Goal: Information Seeking & Learning: Learn about a topic

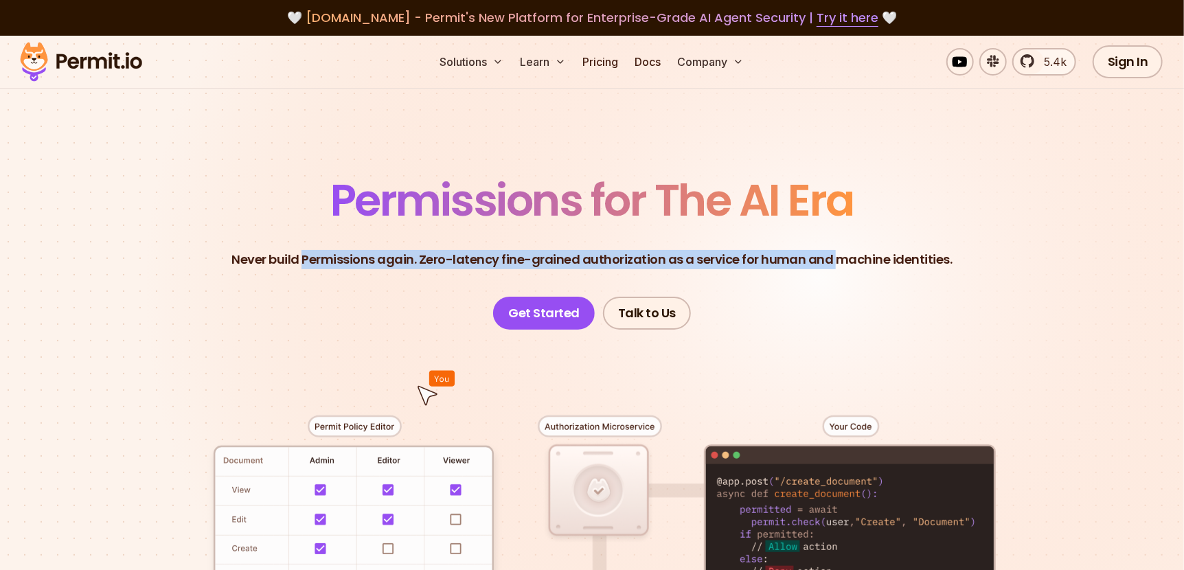
drag, startPoint x: 310, startPoint y: 251, endPoint x: 846, endPoint y: 268, distance: 536.0
click at [844, 268] on p "Never build Permissions again. Zero-latency fine-grained authorization as a ser…" at bounding box center [591, 259] width 721 height 19
click at [846, 268] on p "Never build Permissions again. Zero-latency fine-grained authorization as a ser…" at bounding box center [591, 259] width 721 height 19
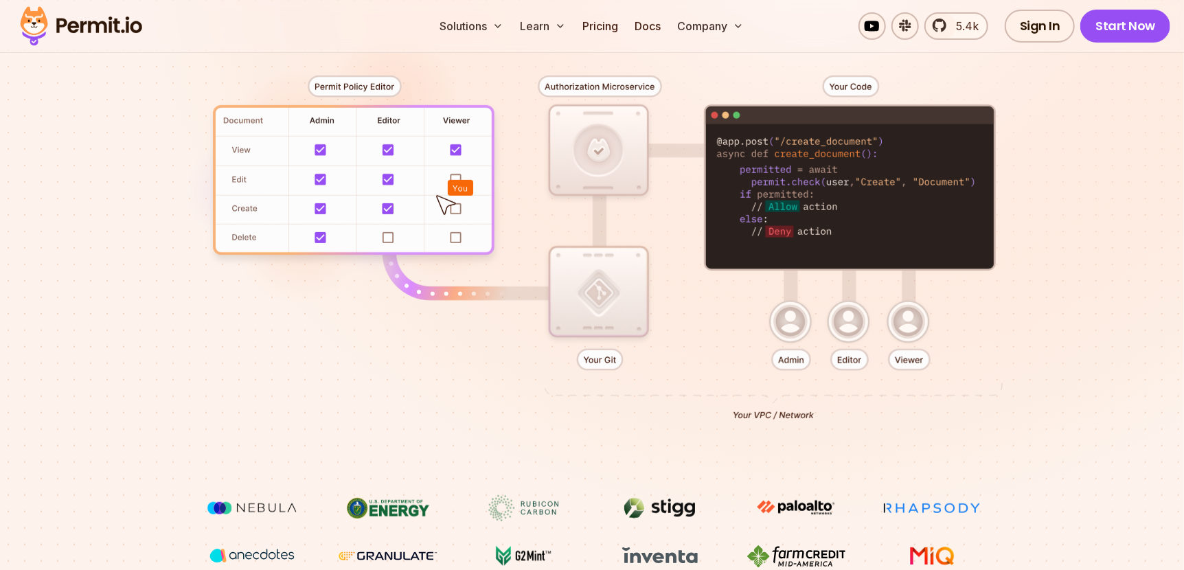
scroll to position [686, 0]
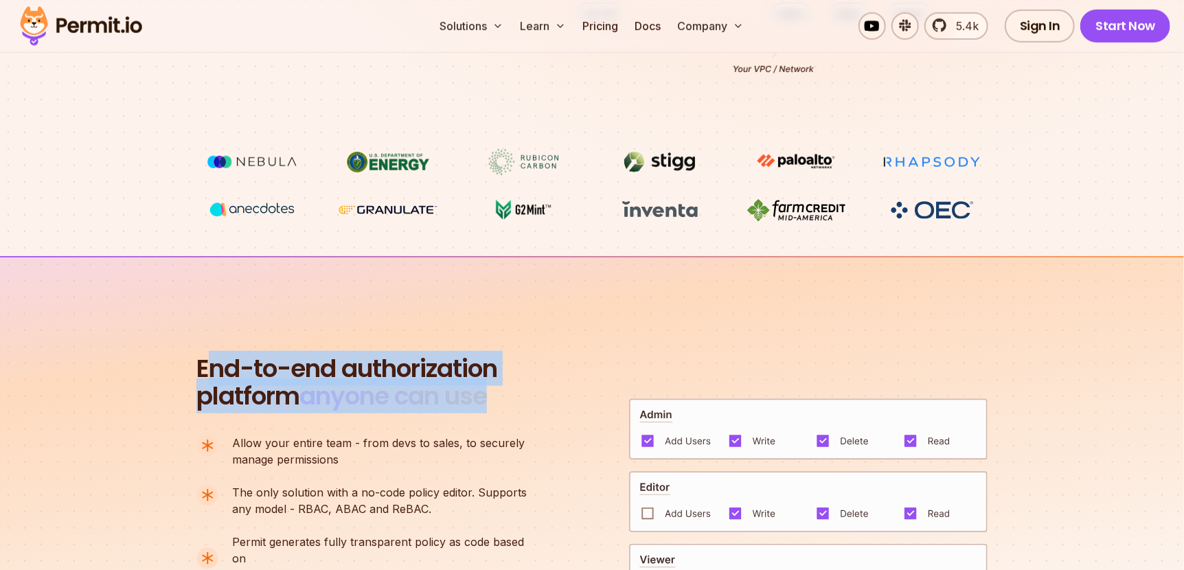
drag, startPoint x: 216, startPoint y: 376, endPoint x: 613, endPoint y: 380, distance: 397.0
click at [571, 387] on div "End-to-end authorization platform anyone can use A no-code authorization platfo…" at bounding box center [591, 522] width 791 height 335
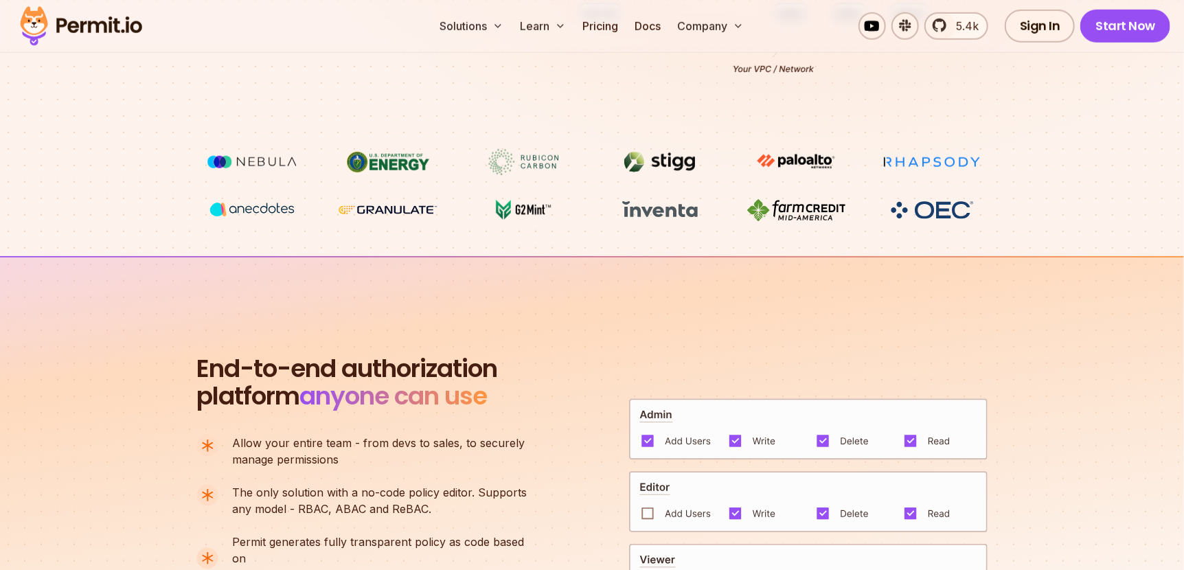
click at [646, 372] on div "End-to-end authorization platform anyone can use A no-code authorization platfo…" at bounding box center [591, 522] width 791 height 335
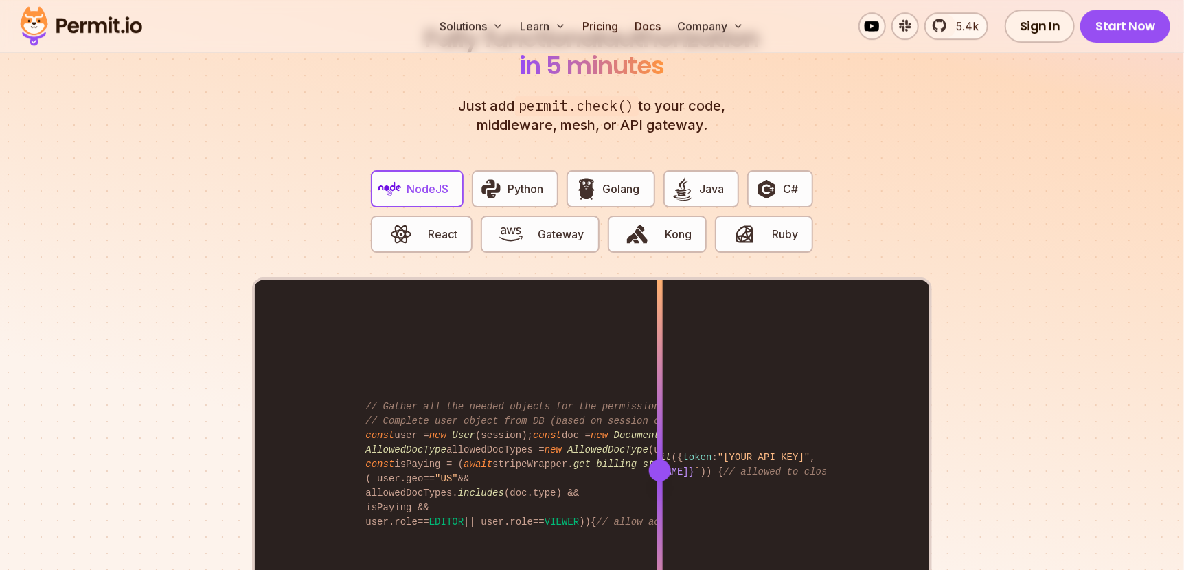
scroll to position [2748, 0]
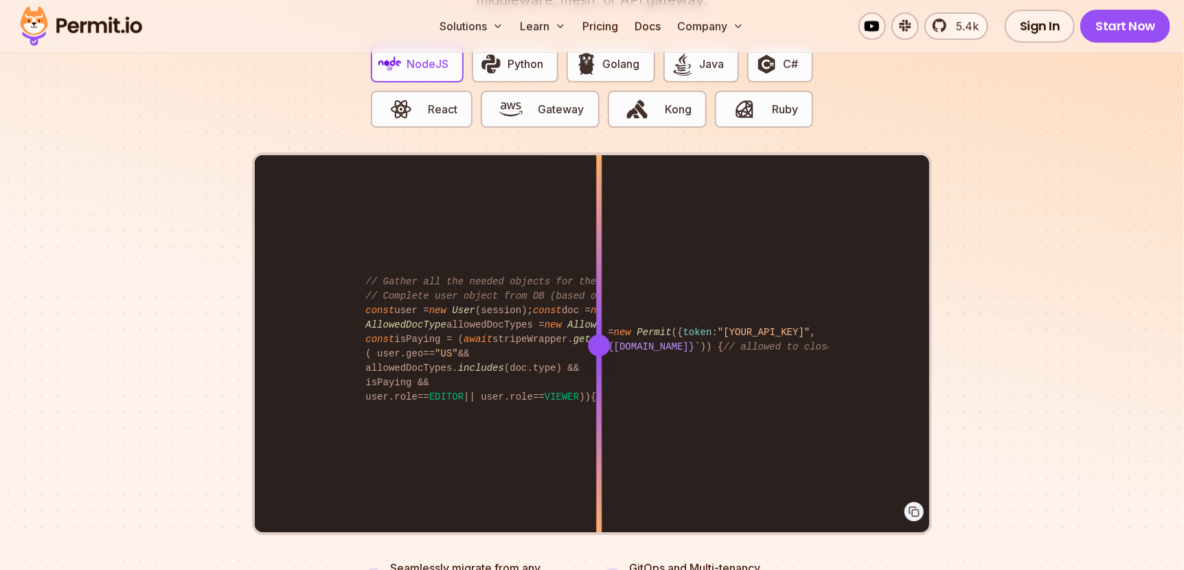
drag, startPoint x: 657, startPoint y: 330, endPoint x: 574, endPoint y: 347, distance: 85.4
click at [596, 347] on div at bounding box center [598, 344] width 5 height 379
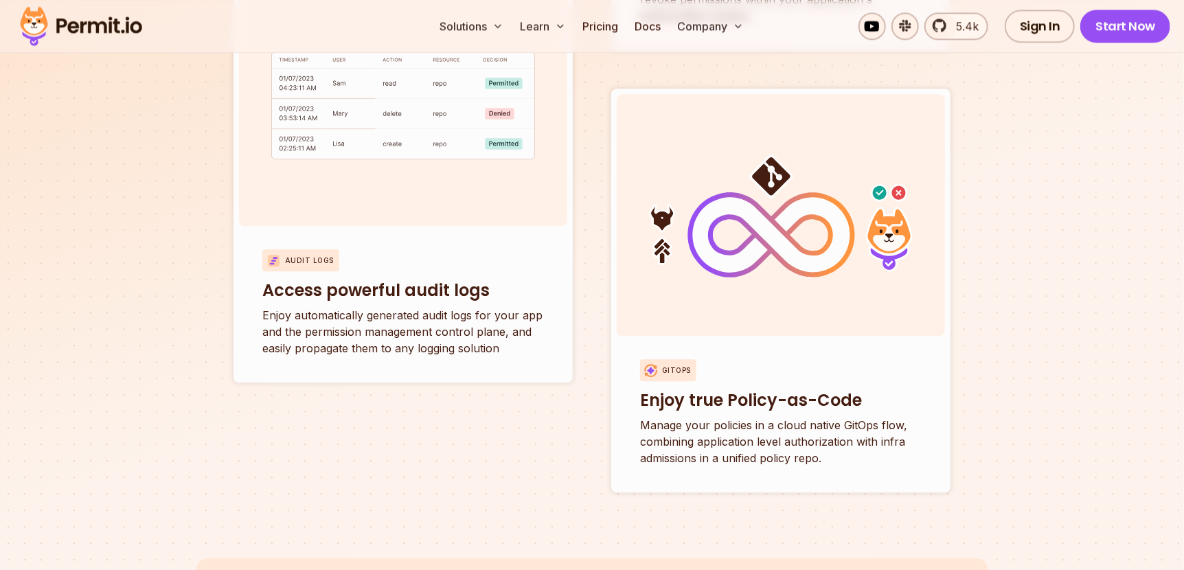
scroll to position [5222, 0]
